Goal: Check status

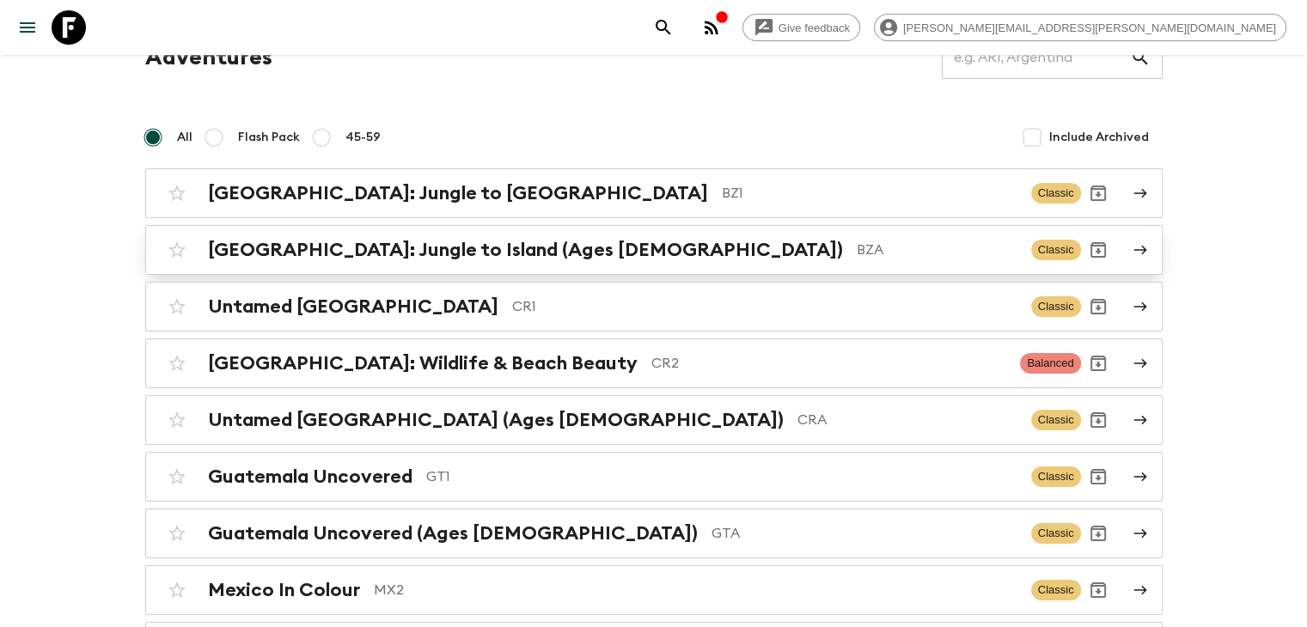
scroll to position [48, 0]
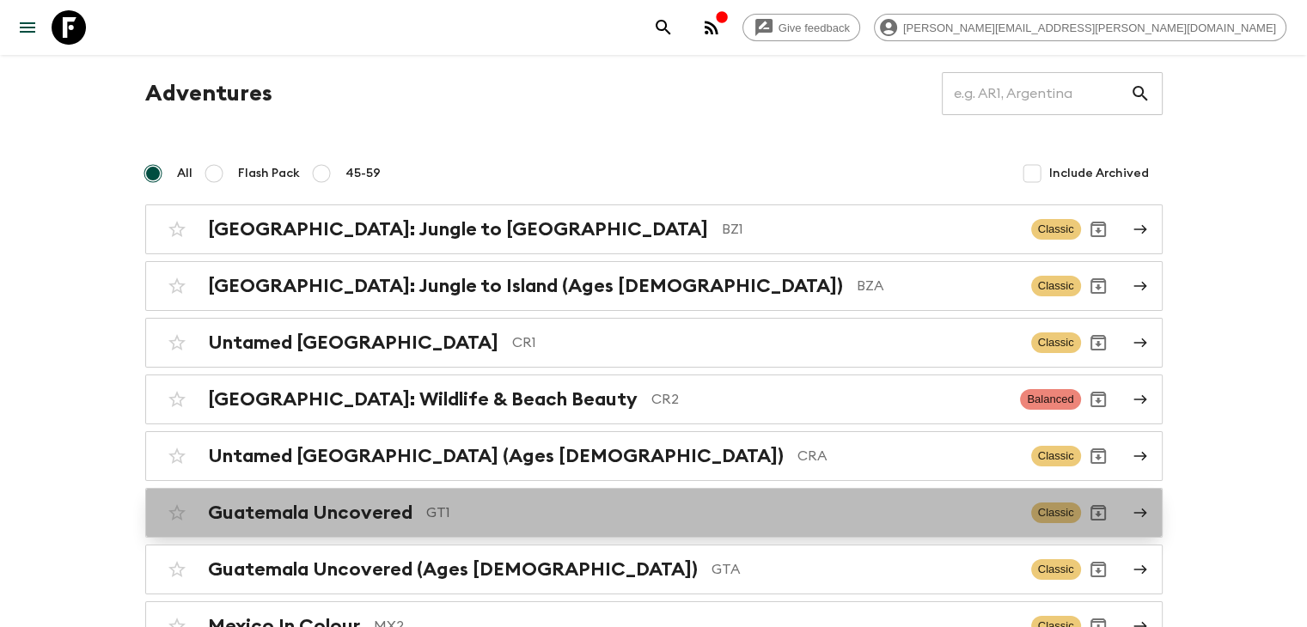
click at [510, 503] on p "GT1" at bounding box center [721, 513] width 591 height 21
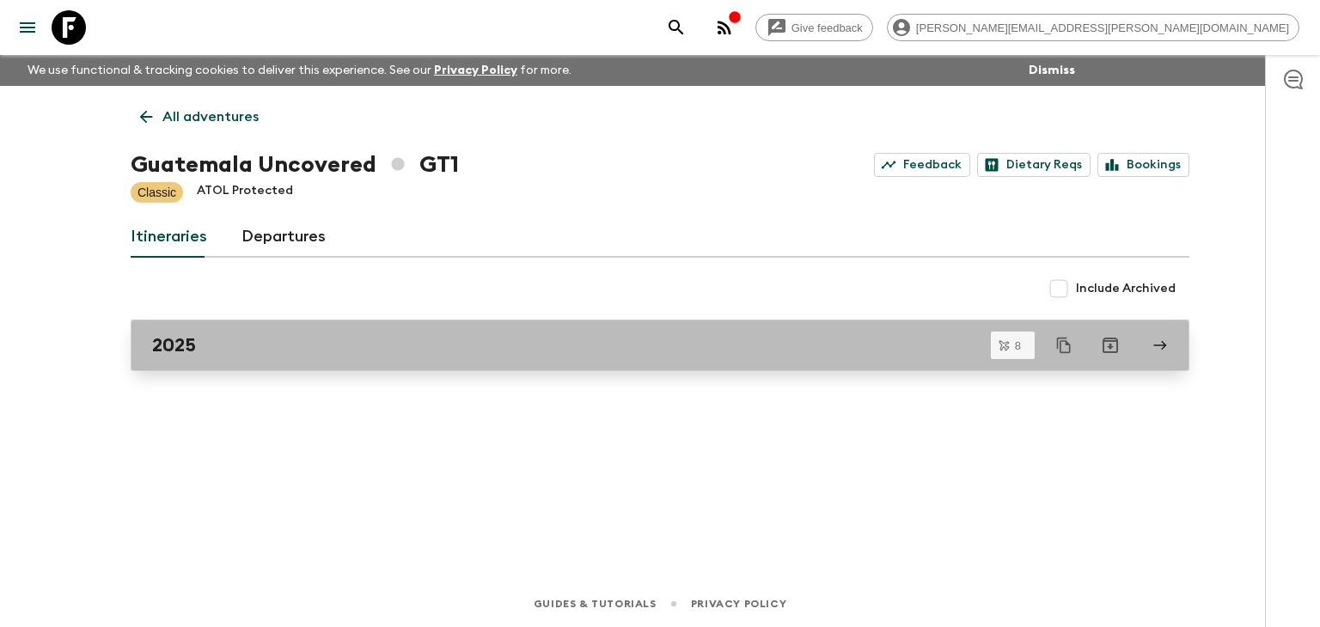
click at [279, 358] on link "2025" at bounding box center [660, 346] width 1059 height 52
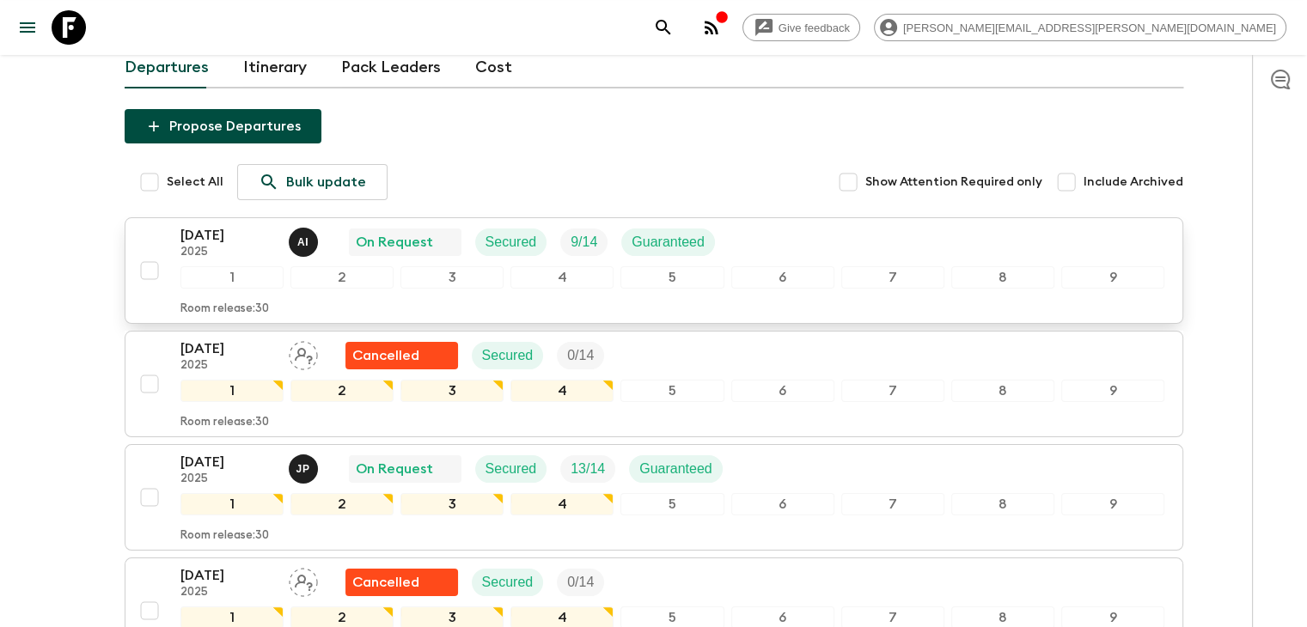
scroll to position [189, 0]
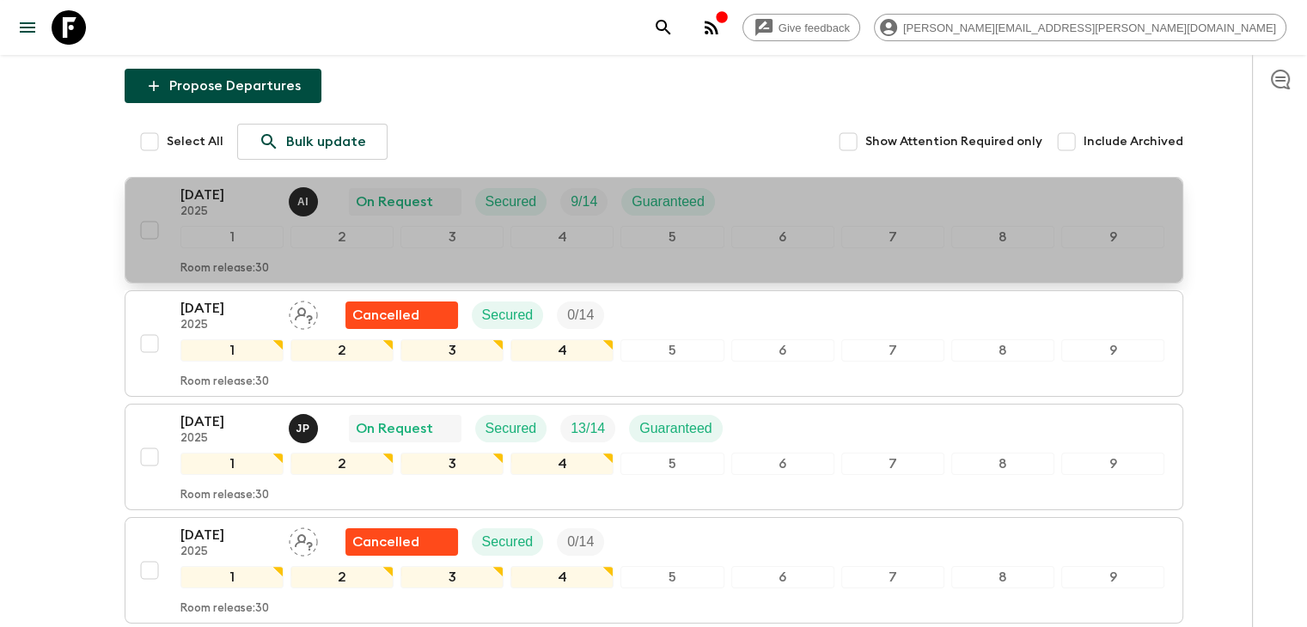
click at [261, 211] on p "2025" at bounding box center [227, 212] width 95 height 14
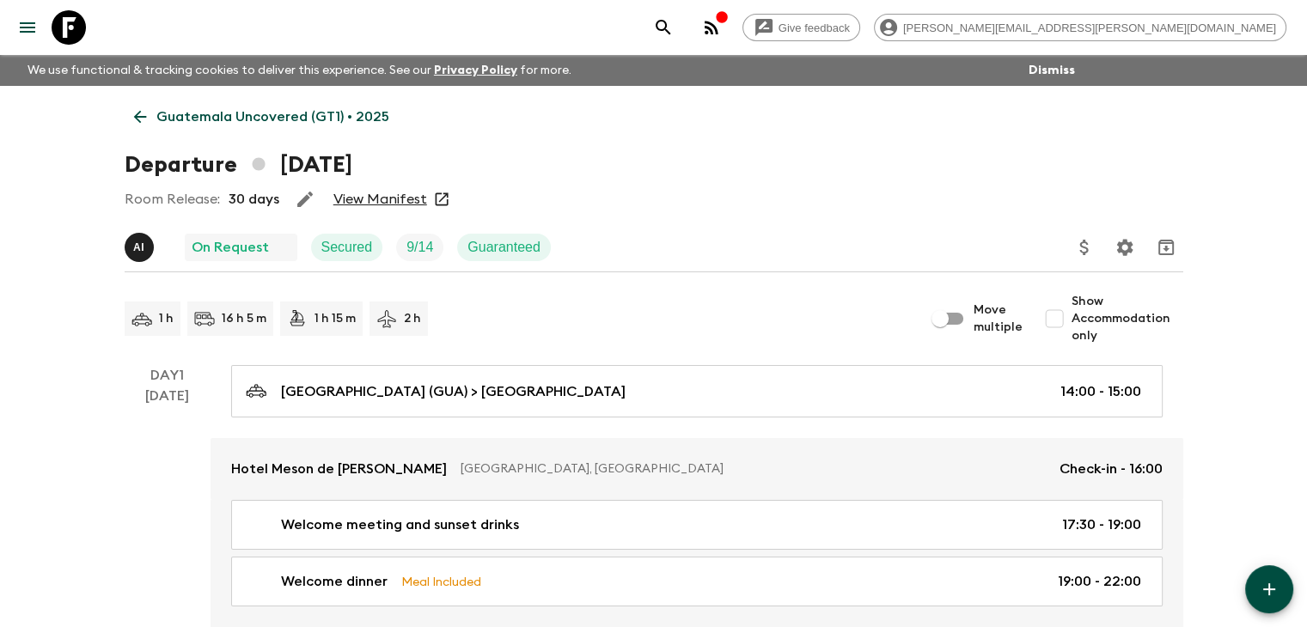
click at [388, 203] on link "View Manifest" at bounding box center [380, 199] width 94 height 17
